Goal: Find specific fact: Find specific fact

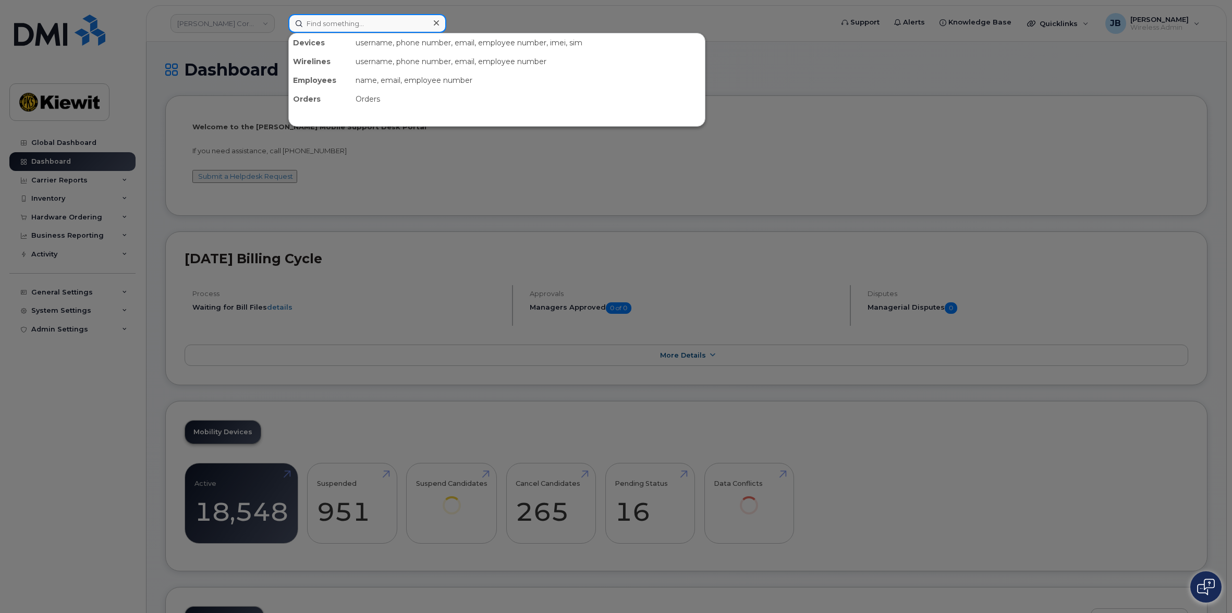
click at [335, 20] on input at bounding box center [367, 23] width 158 height 19
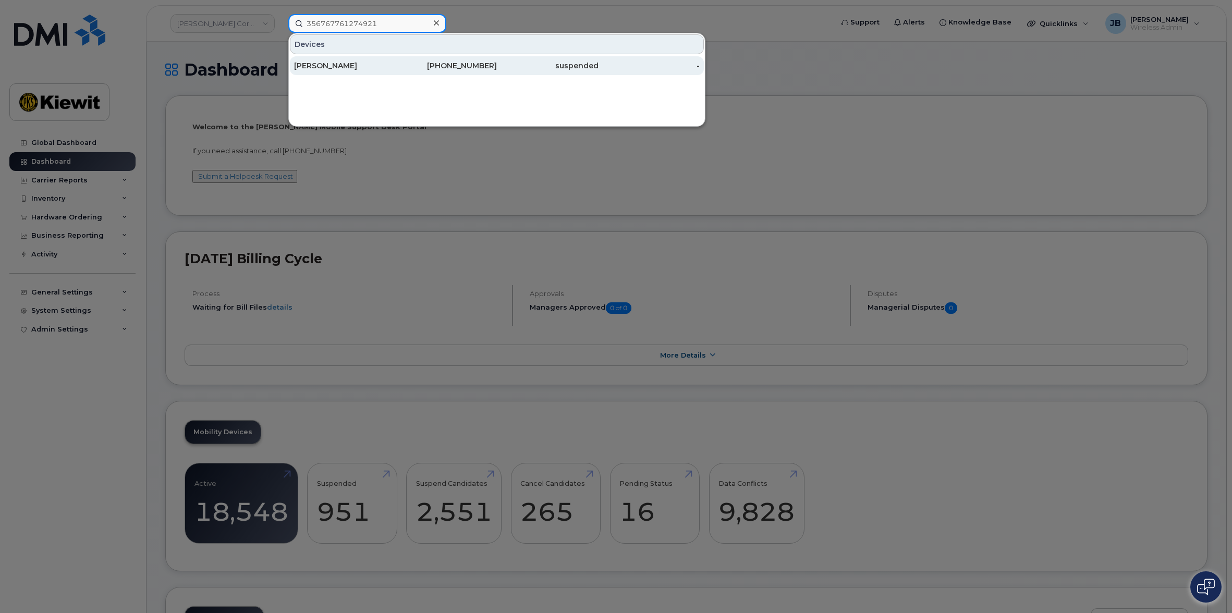
type input "356767761274921"
click at [344, 60] on div "[PERSON_NAME]" at bounding box center [345, 65] width 102 height 19
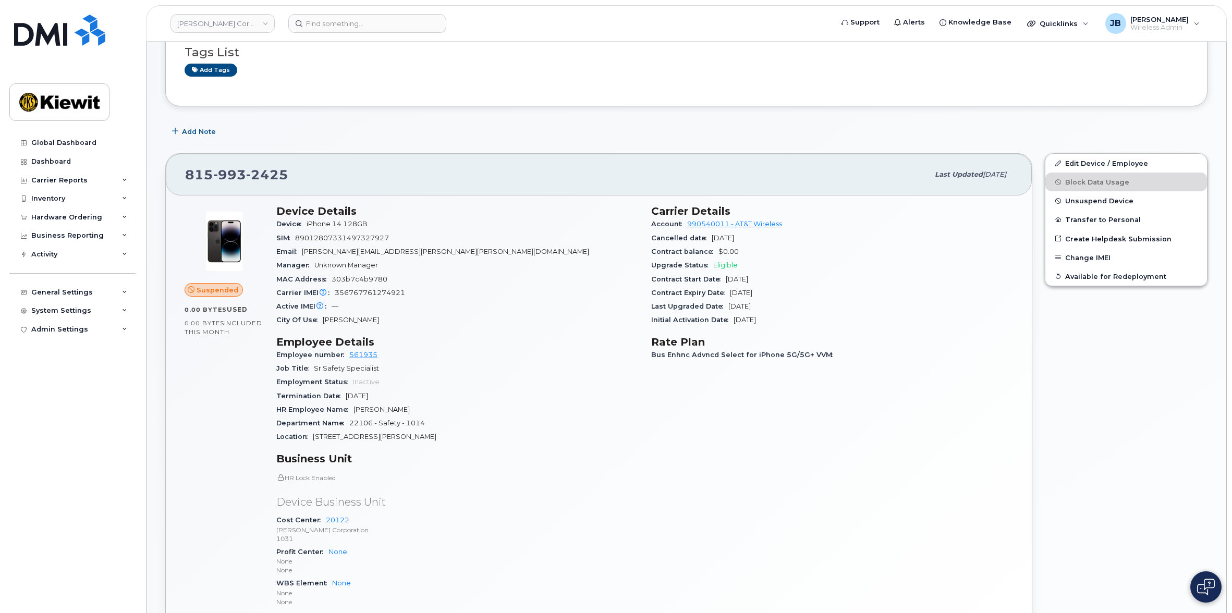
scroll to position [104, 0]
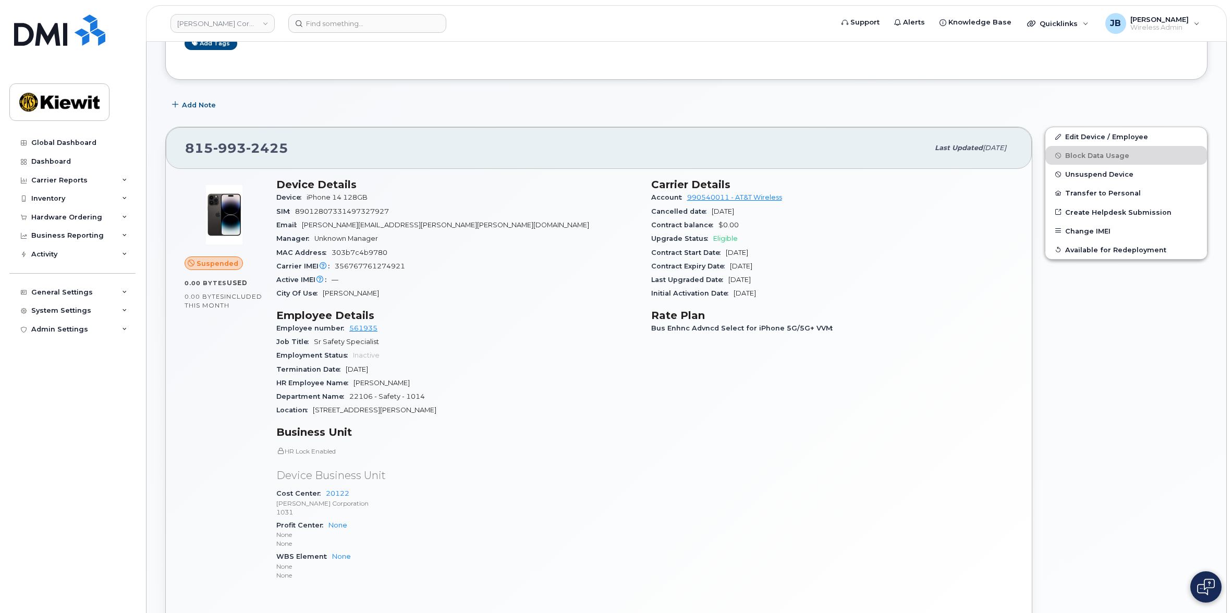
drag, startPoint x: 554, startPoint y: 255, endPoint x: 553, endPoint y: 278, distance: 23.0
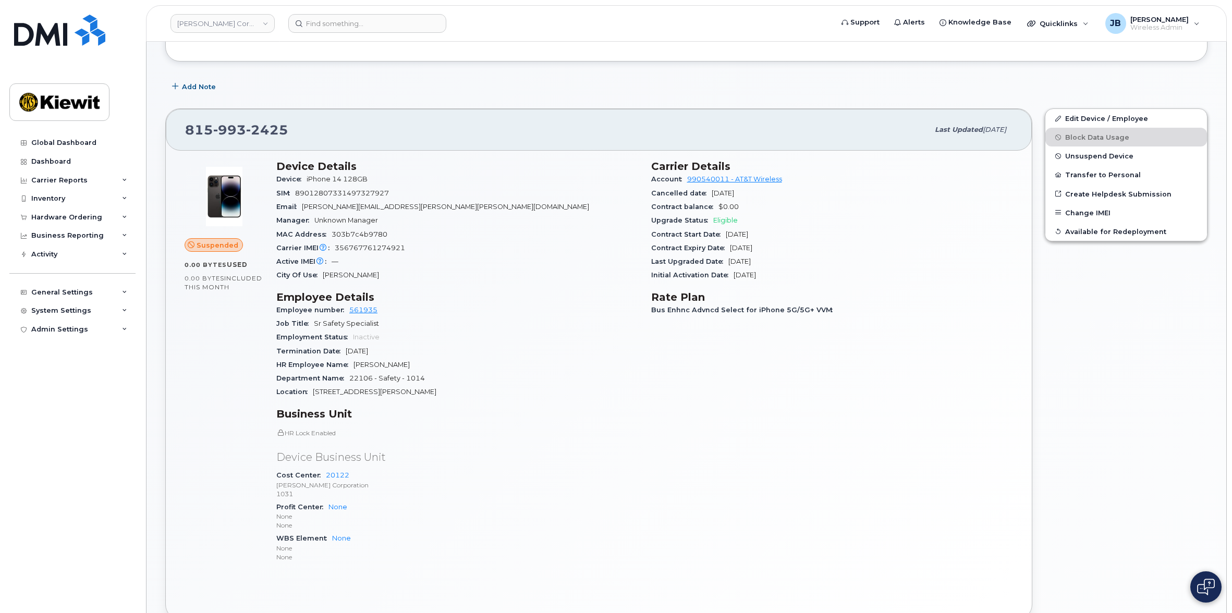
drag, startPoint x: 553, startPoint y: 277, endPoint x: 553, endPoint y: 291, distance: 14.1
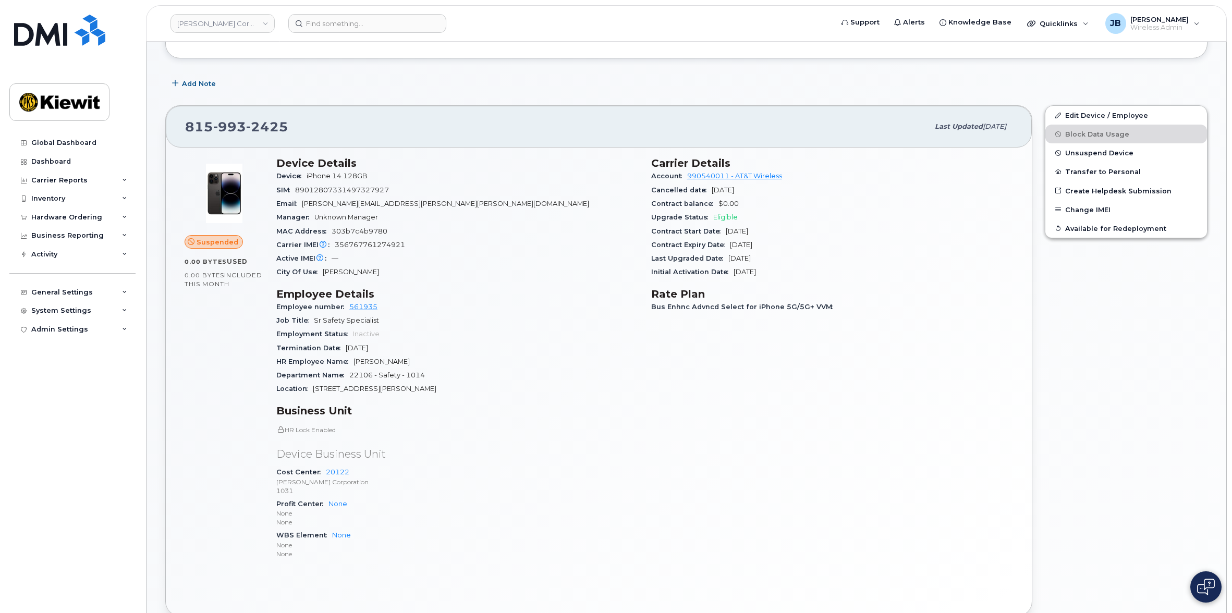
drag, startPoint x: 778, startPoint y: 243, endPoint x: 726, endPoint y: 248, distance: 52.3
click at [726, 248] on div "Contract Expiry Date [DATE]" at bounding box center [832, 245] width 362 height 14
copy span "[DATE]"
click at [752, 246] on span "[DATE]" at bounding box center [741, 245] width 22 height 8
drag, startPoint x: 789, startPoint y: 246, endPoint x: 729, endPoint y: 247, distance: 59.4
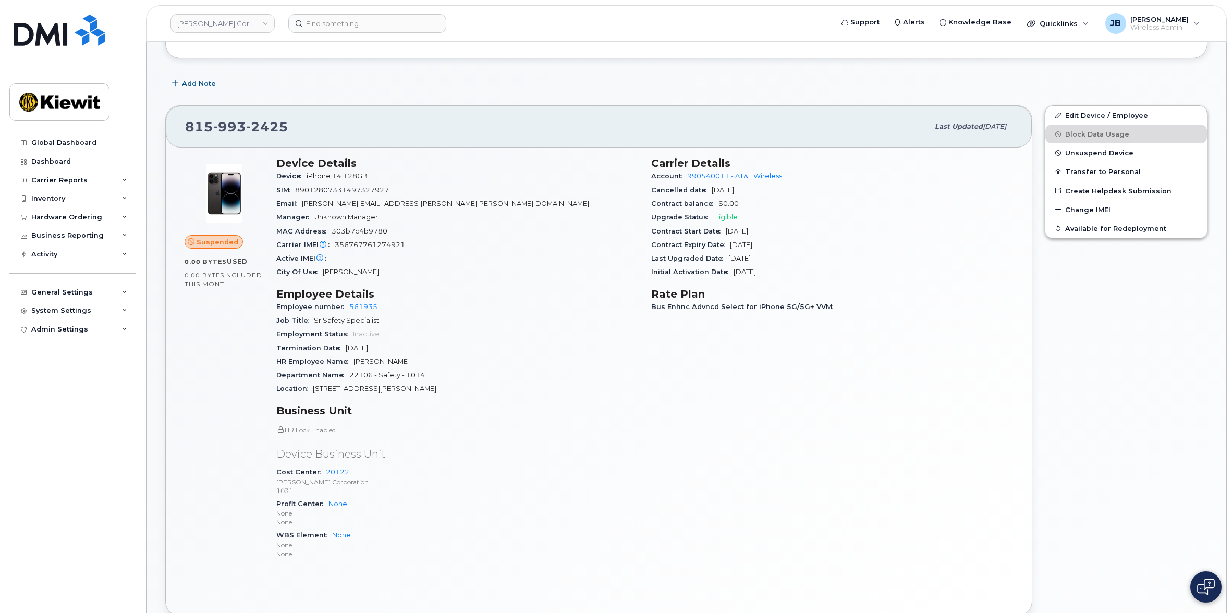
click at [729, 247] on div "Contract Expiry Date [DATE]" at bounding box center [832, 245] width 362 height 14
copy span "[DATE]"
